Goal: Task Accomplishment & Management: Use online tool/utility

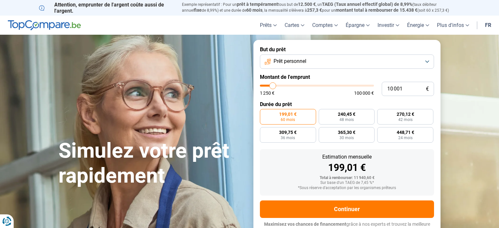
click at [292, 59] on span "Prêt personnel" at bounding box center [290, 61] width 33 height 7
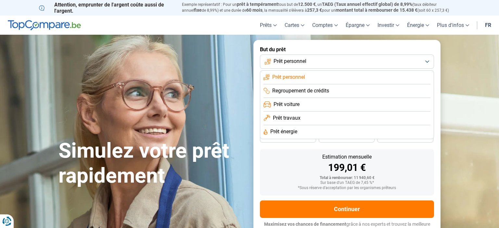
click at [290, 74] on span "Prêt personnel" at bounding box center [288, 77] width 33 height 7
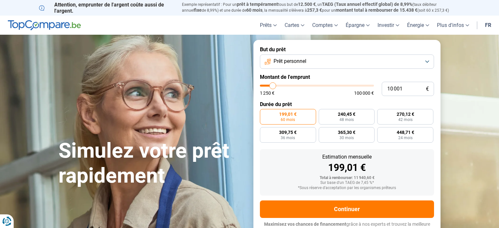
click at [298, 87] on div "1 250 € 100 000 €" at bounding box center [317, 90] width 114 height 11
type input "11 500"
type input "11500"
type input "12 250"
type input "12250"
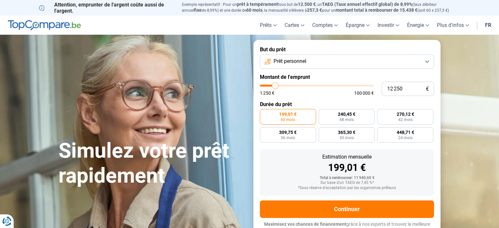
type input "15 000"
type input "15000"
type input "18 750"
type input "18750"
type input "22 250"
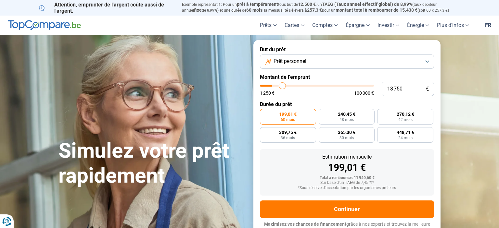
type input "22250"
type input "23 000"
type input "23000"
type input "23 750"
type input "23750"
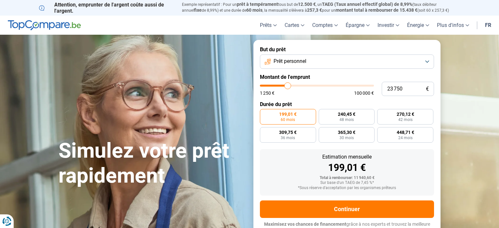
type input "24 500"
type input "24500"
type input "26 000"
type input "26000"
type input "27 750"
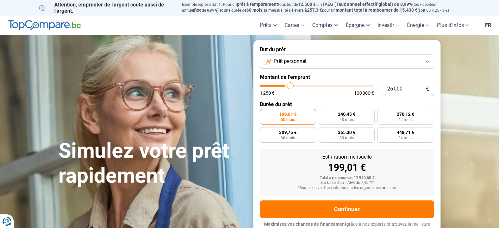
type input "27750"
type input "28 250"
drag, startPoint x: 275, startPoint y: 85, endPoint x: 293, endPoint y: 87, distance: 17.9
type input "28250"
click at [293, 87] on input "range" at bounding box center [317, 86] width 114 height 2
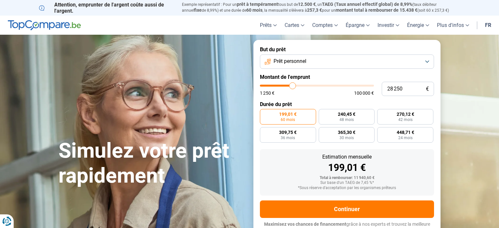
radio input "false"
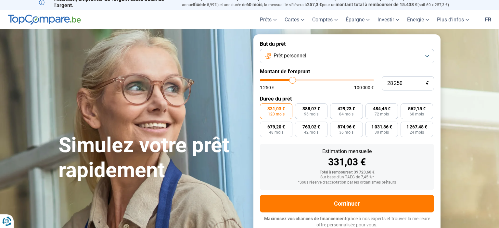
scroll to position [6, 0]
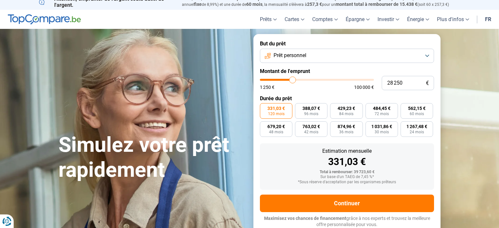
type input "25 750"
type input "25750"
type input "25 500"
type input "25500"
type input "24 750"
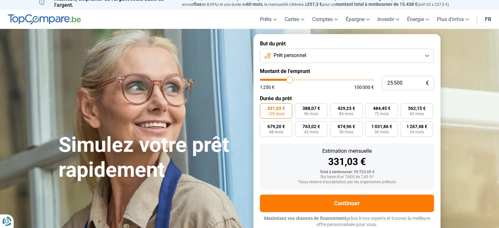
type input "24750"
type input "24 500"
type input "24500"
type input "24 000"
type input "24000"
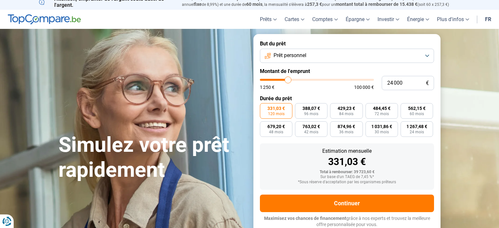
type input "23 500"
type input "23500"
type input "23 250"
type input "23250"
type input "22 750"
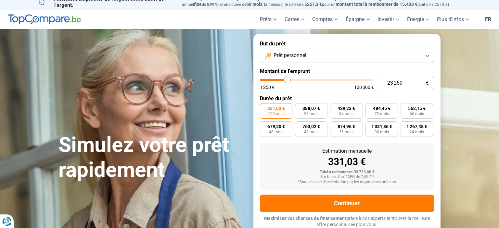
type input "22750"
type input "22 250"
type input "22250"
type input "22 000"
type input "22000"
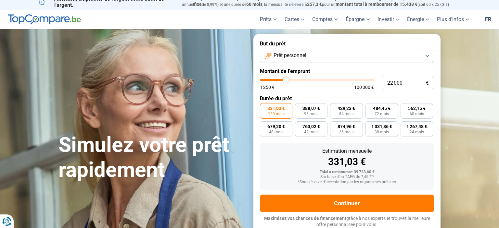
type input "21 750"
type input "21750"
type input "21 250"
type input "21250"
type input "21 000"
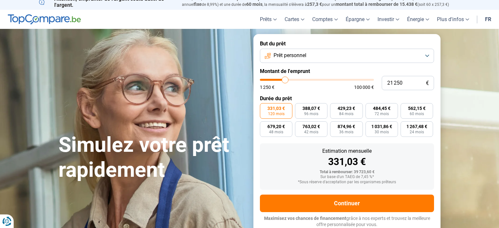
type input "21000"
type input "20 500"
type input "20500"
type input "20 250"
type input "20250"
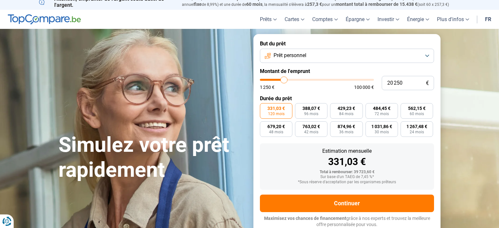
type input "20 000"
type input "20000"
type input "19 750"
type input "19750"
type input "20 250"
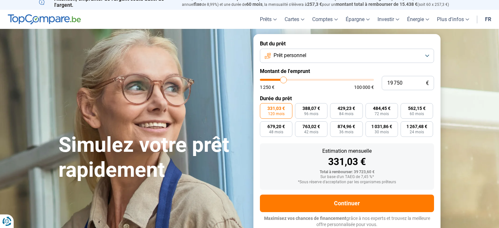
type input "20250"
type input "20 000"
type input "20000"
type input "19 750"
type input "19750"
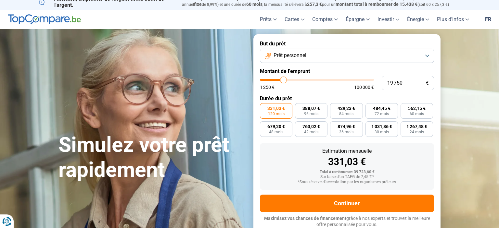
type input "20 250"
type input "20250"
type input "20 750"
type input "20750"
type input "21 000"
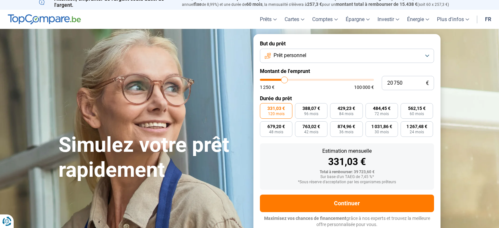
type input "21000"
type input "21 250"
type input "21250"
type input "21 750"
type input "21750"
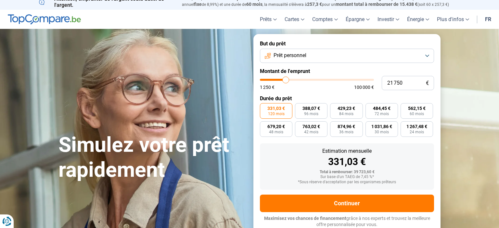
type input "21 250"
type input "21250"
type input "21 000"
type input "21000"
type input "20 750"
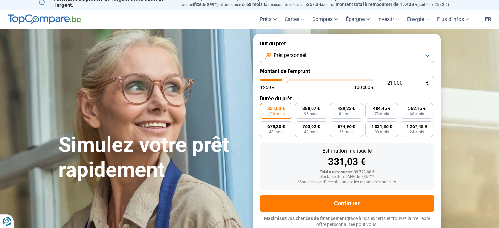
type input "20750"
type input "20 500"
type input "20500"
type input "20 750"
type input "20750"
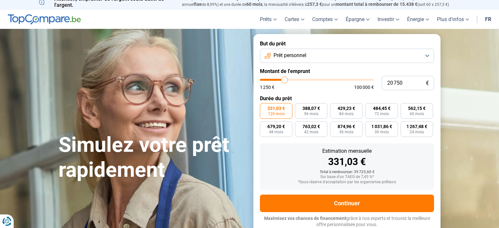
type input "21 250"
type input "21250"
type input "22 250"
type input "22250"
type input "22 750"
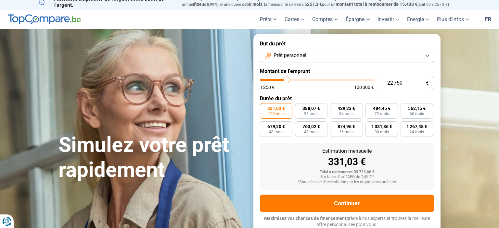
drag, startPoint x: 290, startPoint y: 81, endPoint x: 287, endPoint y: 82, distance: 3.3
type input "22750"
click at [287, 81] on input "range" at bounding box center [317, 80] width 114 height 2
click at [407, 83] on input "22 750" at bounding box center [408, 83] width 52 height 14
type input "2 275"
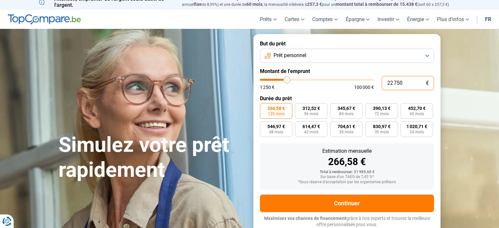
type input "2250"
type input "227"
type input "1250"
type input "22"
type input "1250"
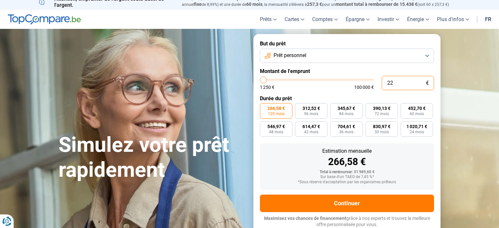
type input "2"
type input "1250"
type input "21"
type input "1250"
type input "213"
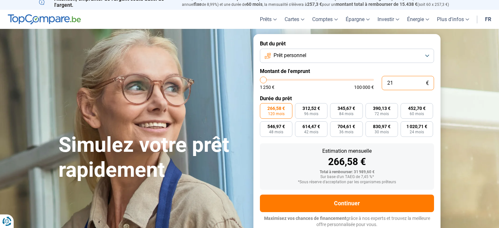
type input "1250"
type input "2 130"
type input "2250"
type input "21 300"
type input "21250"
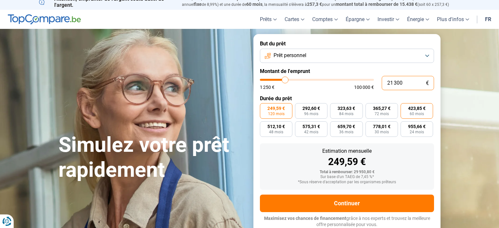
type input "21 300"
click at [418, 109] on span "423,85 €" at bounding box center [417, 108] width 18 height 5
click at [405, 108] on input "423,85 € 60 mois" at bounding box center [403, 105] width 4 height 4
radio input "true"
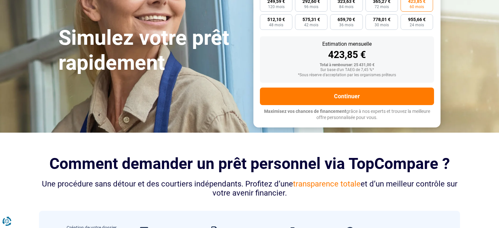
scroll to position [177, 0]
